Goal: Check status: Check status

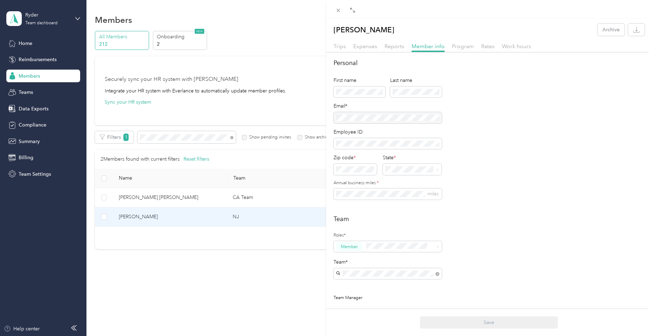
scroll to position [79, 0]
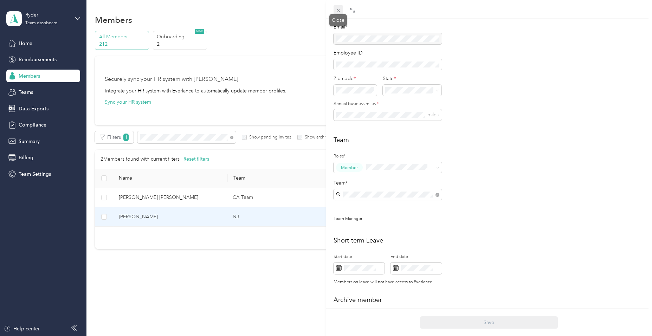
click at [339, 10] on icon at bounding box center [338, 10] width 6 height 6
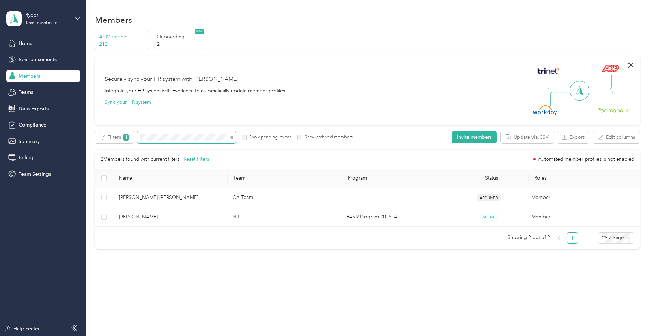
click at [229, 137] on span at bounding box center [231, 136] width 6 height 7
click at [231, 137] on icon at bounding box center [231, 137] width 3 height 3
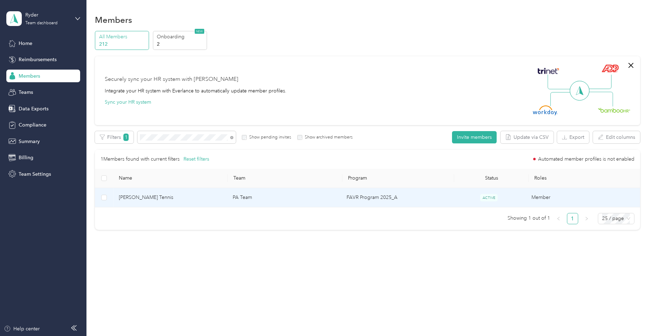
click at [406, 201] on td "FAVR Program 2025_A" at bounding box center [396, 197] width 111 height 19
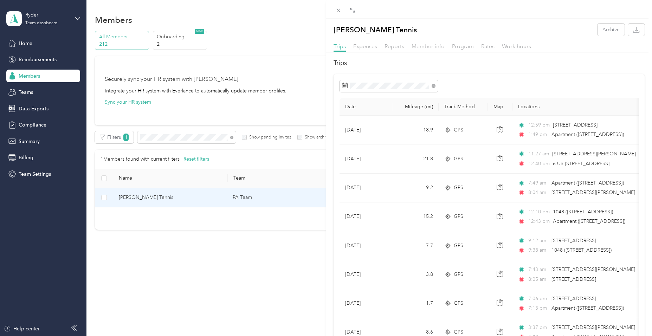
click at [433, 48] on span "Member info" at bounding box center [427, 46] width 33 height 7
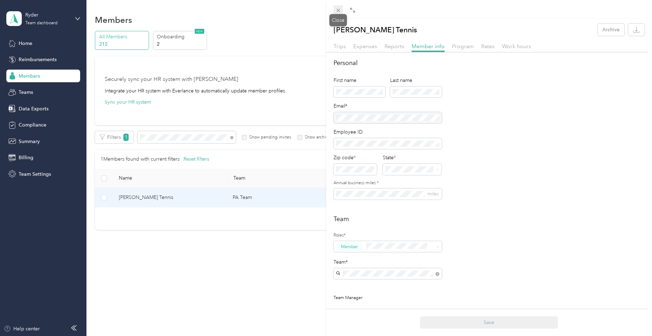
click at [338, 12] on icon at bounding box center [338, 10] width 6 height 6
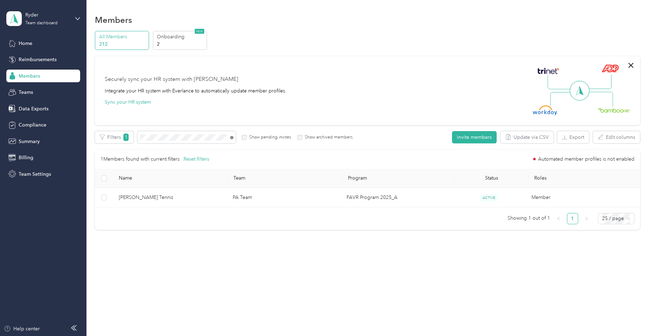
click at [232, 138] on icon at bounding box center [231, 137] width 3 height 3
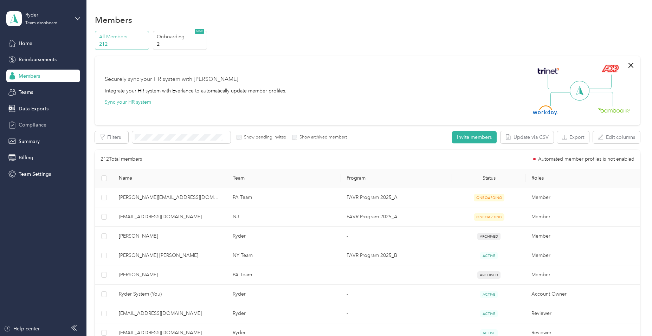
click at [37, 125] on span "Compliance" at bounding box center [33, 124] width 28 height 7
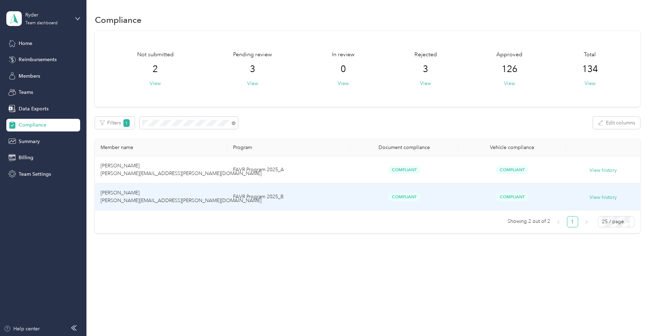
click at [305, 195] on td "FAVR Program 2025_B" at bounding box center [288, 196] width 123 height 27
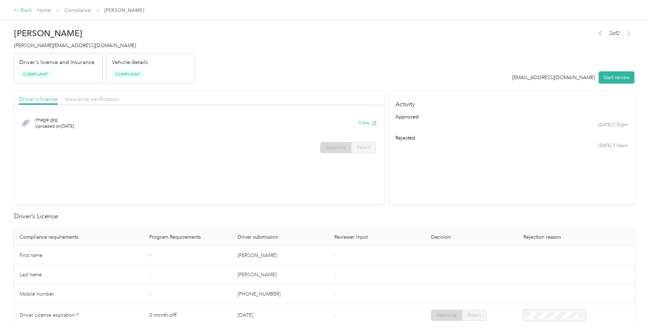
click at [22, 10] on div "Back" at bounding box center [23, 10] width 18 height 8
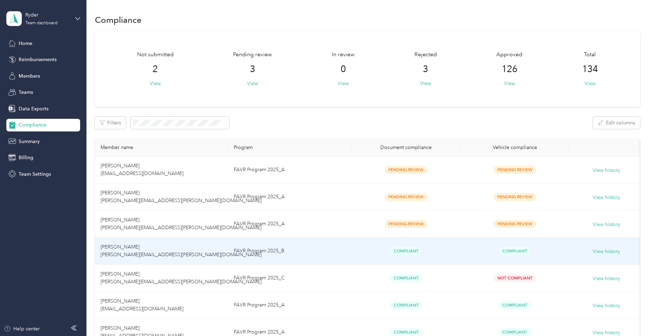
click at [355, 250] on td "Compliant" at bounding box center [406, 250] width 109 height 27
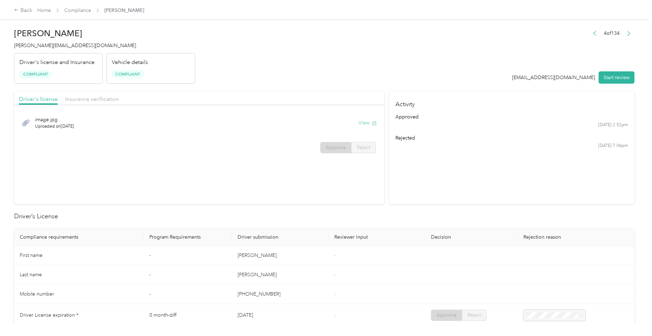
click at [362, 123] on button "View" at bounding box center [367, 122] width 18 height 7
click at [101, 100] on span "Insurance verification" at bounding box center [92, 99] width 54 height 7
click at [365, 123] on button "View" at bounding box center [367, 122] width 18 height 7
click at [362, 122] on button "View" at bounding box center [367, 122] width 18 height 7
click at [25, 8] on div "Back" at bounding box center [23, 10] width 18 height 8
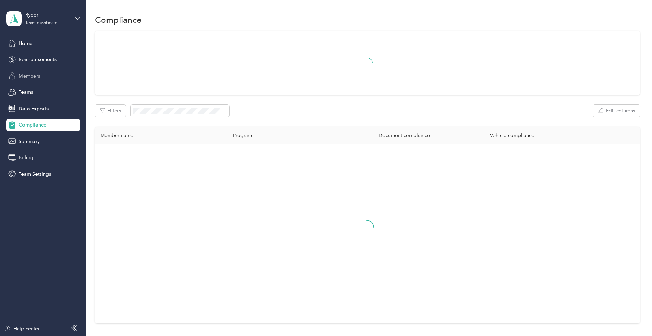
click at [30, 75] on span "Members" at bounding box center [29, 75] width 21 height 7
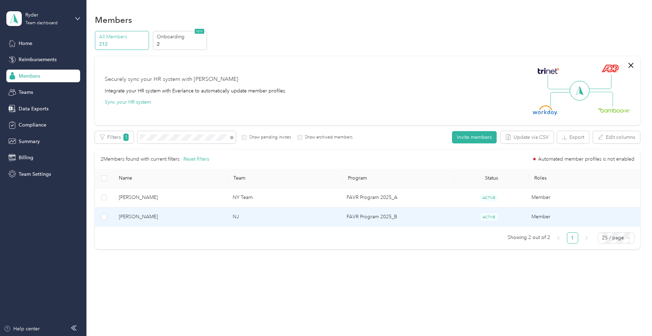
click at [307, 224] on td "NJ" at bounding box center [284, 216] width 114 height 19
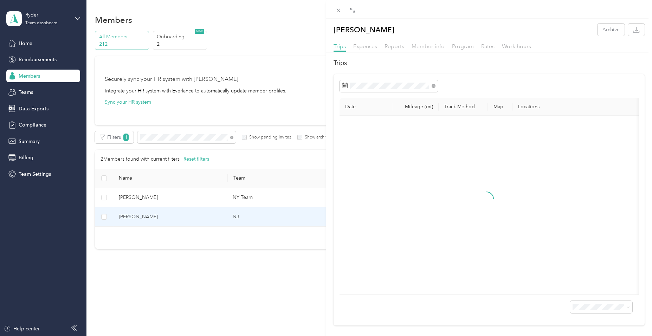
click at [429, 45] on span "Member info" at bounding box center [427, 46] width 33 height 7
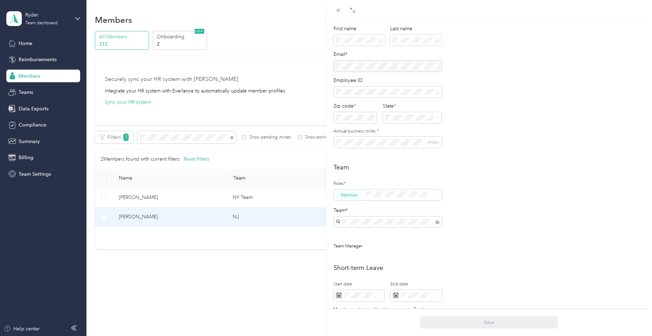
scroll to position [35, 0]
